Goal: Transaction & Acquisition: Subscribe to service/newsletter

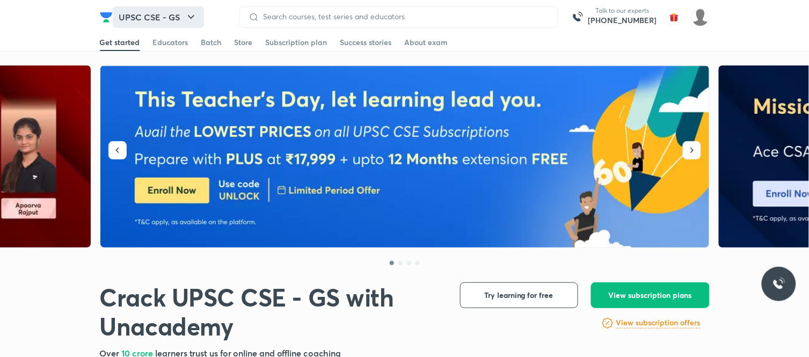
click at [159, 13] on button "UPSC CSE - GS" at bounding box center [158, 16] width 91 height 21
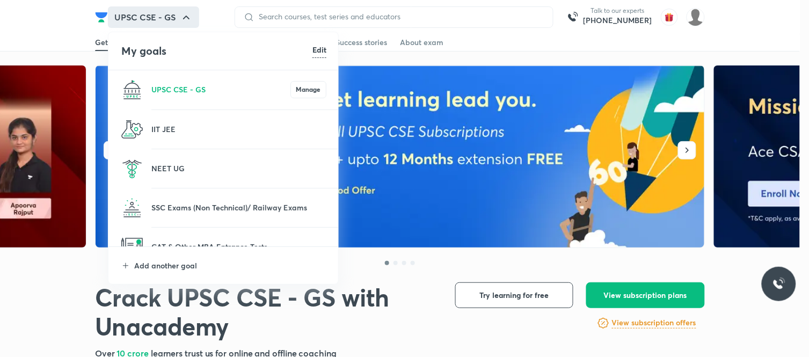
click at [173, 257] on li "Add another goal" at bounding box center [223, 265] width 231 height 37
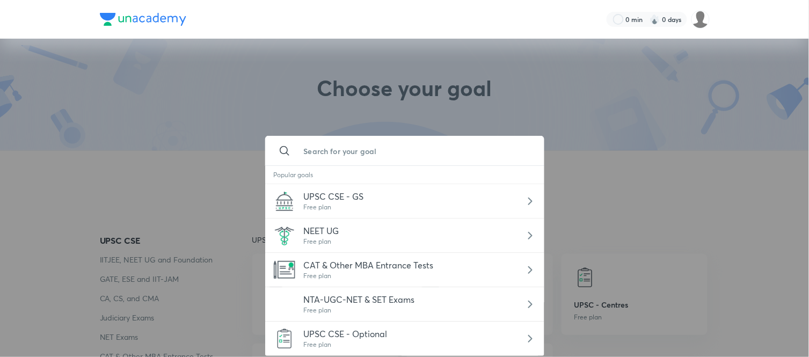
click at [378, 149] on input "text" at bounding box center [415, 150] width 240 height 29
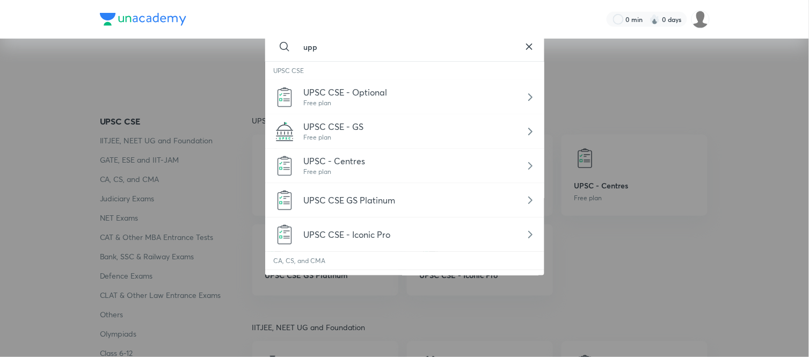
type input "upp"
click at [526, 42] on icon at bounding box center [529, 46] width 13 height 13
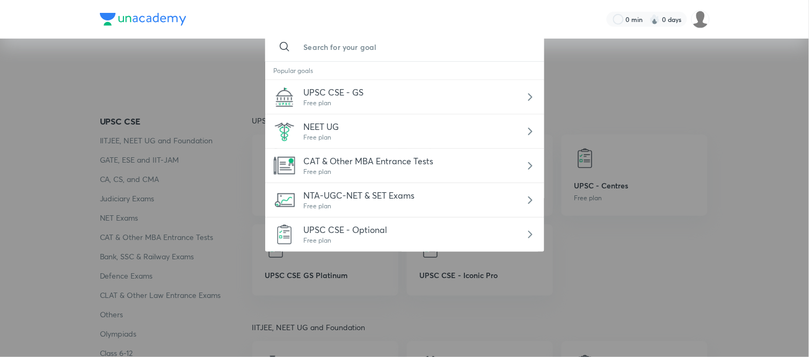
click at [422, 54] on input "text" at bounding box center [415, 46] width 240 height 29
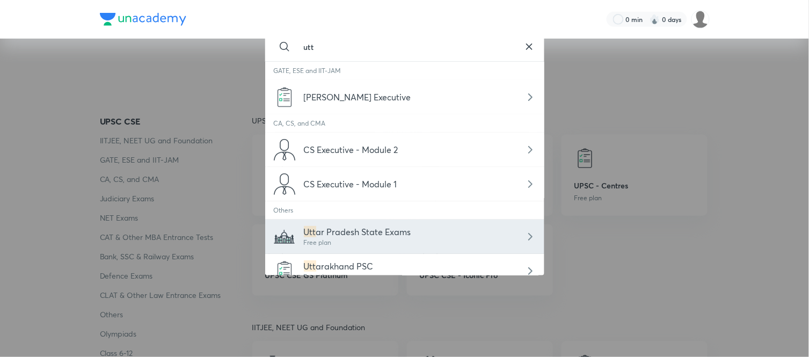
click at [393, 221] on div "Utt ar Pradesh State Exams Free plan" at bounding box center [404, 237] width 279 height 34
type input "Uttar Pradesh State Exams"
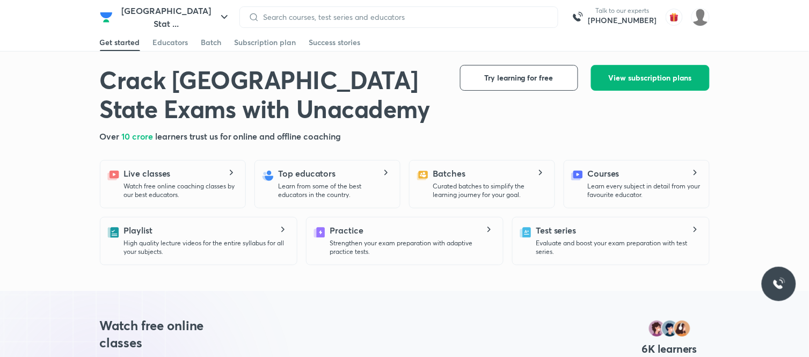
click at [641, 83] on span "View subscription plans" at bounding box center [650, 77] width 83 height 11
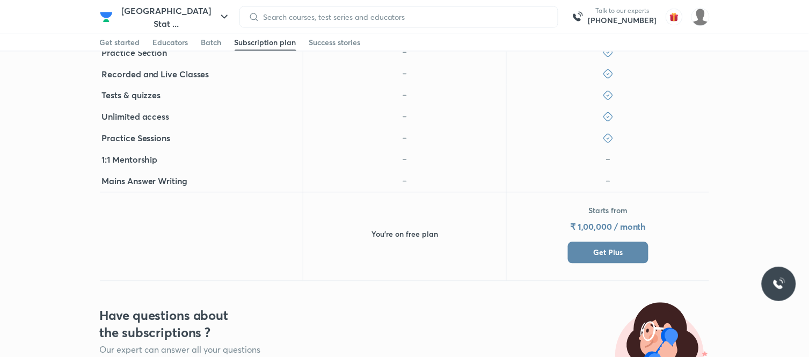
scroll to position [477, 0]
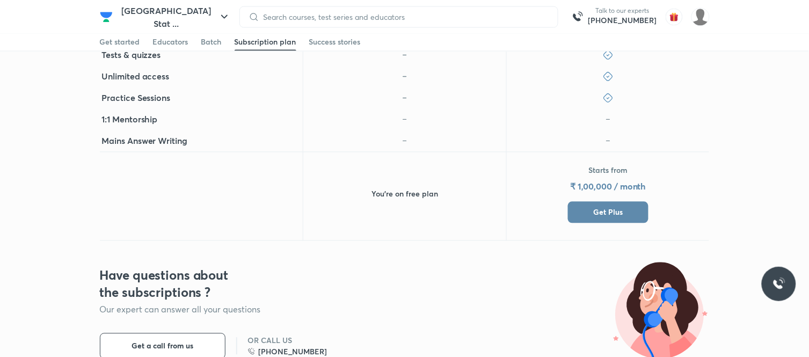
click at [571, 197] on div "Starts from ₹ 1,00,000 / month Get Plus" at bounding box center [608, 194] width 81 height 58
click at [573, 197] on div "Starts from ₹ 1,00,000 / month Get Plus" at bounding box center [608, 194] width 81 height 58
click at [573, 206] on button "Get Plus" at bounding box center [608, 212] width 81 height 21
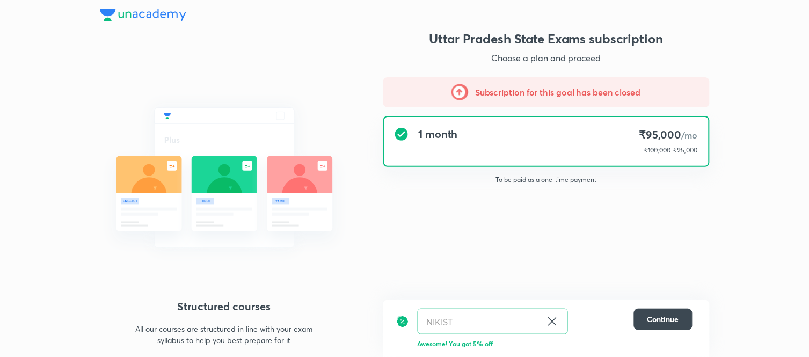
click at [113, 12] on img at bounding box center [143, 15] width 86 height 13
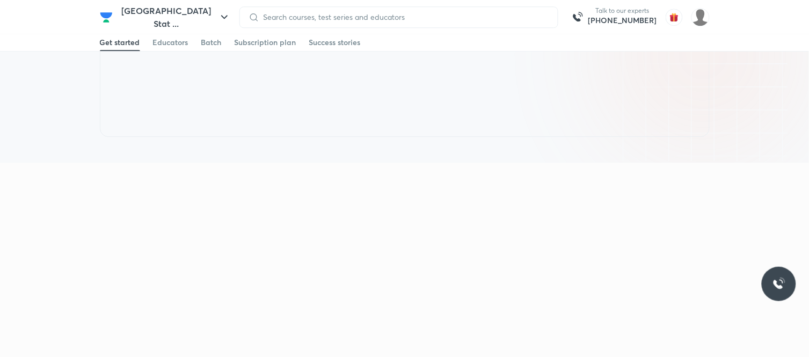
scroll to position [775, 0]
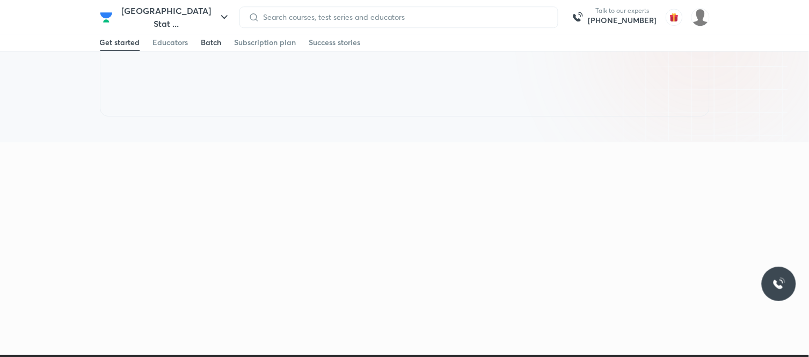
click at [201, 44] on div "Batch" at bounding box center [211, 42] width 20 height 11
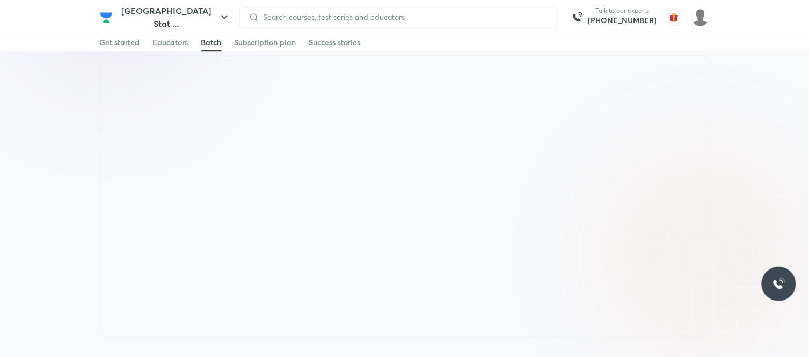
scroll to position [537, 0]
click at [204, 38] on div "Batch" at bounding box center [211, 42] width 20 height 11
click at [209, 47] on div "Batch" at bounding box center [211, 42] width 20 height 11
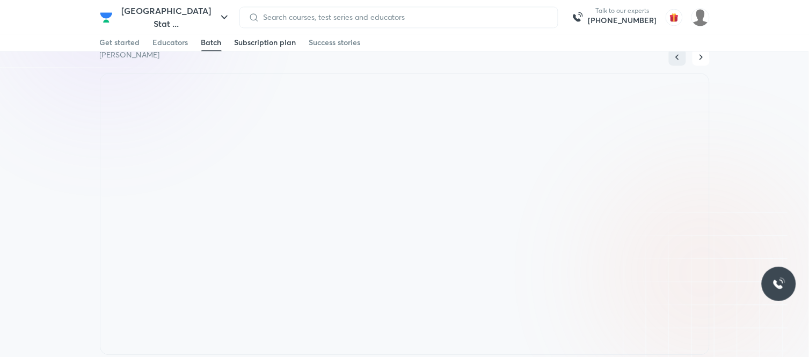
click at [268, 50] on span at bounding box center [266, 50] width 62 height 1
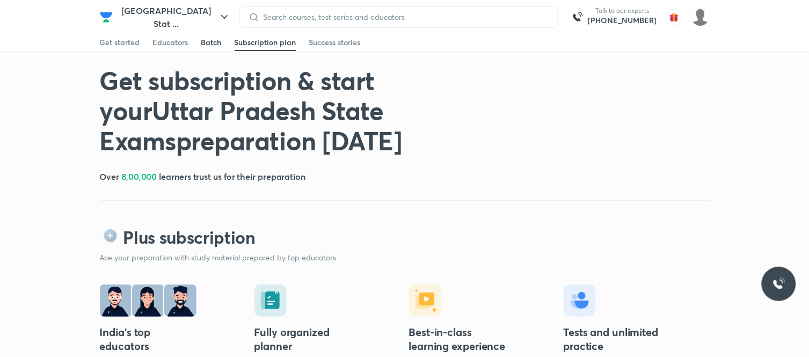
click at [208, 44] on div "Batch" at bounding box center [211, 42] width 20 height 11
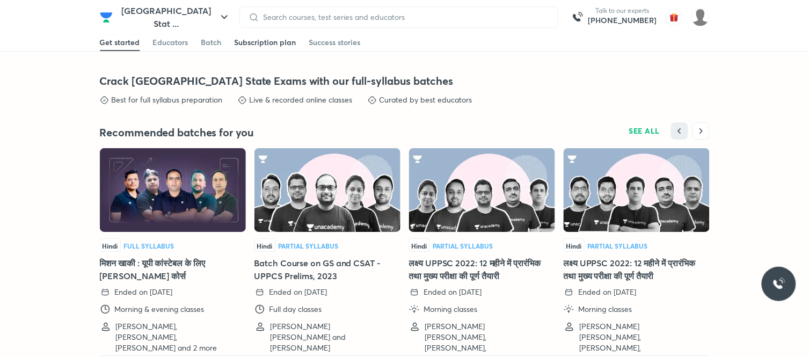
scroll to position [1886, 0]
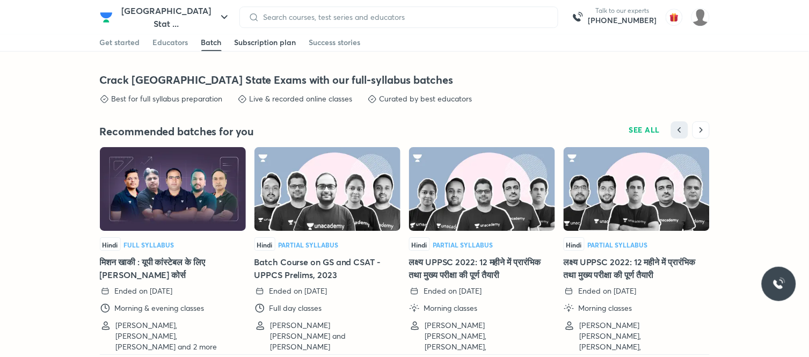
click at [248, 35] on link "Subscription plan" at bounding box center [266, 42] width 62 height 17
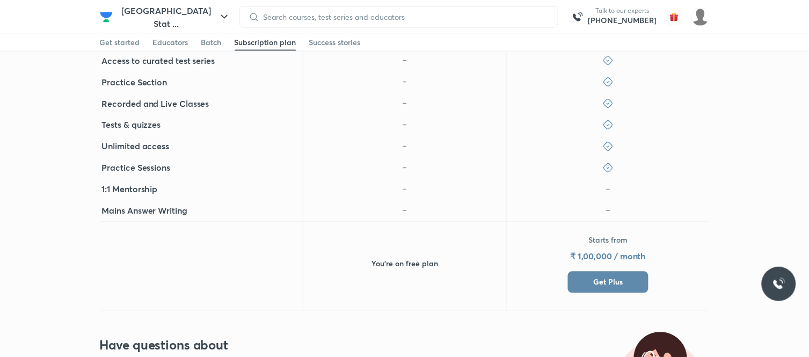
scroll to position [417, 0]
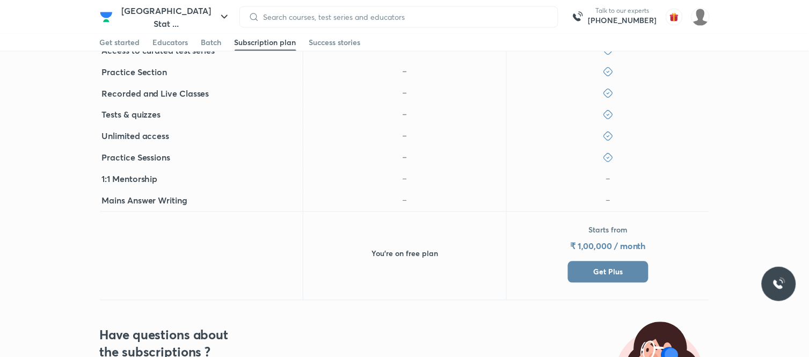
click at [604, 269] on span "Get Plus" at bounding box center [608, 272] width 30 height 11
